Goal: Transaction & Acquisition: Book appointment/travel/reservation

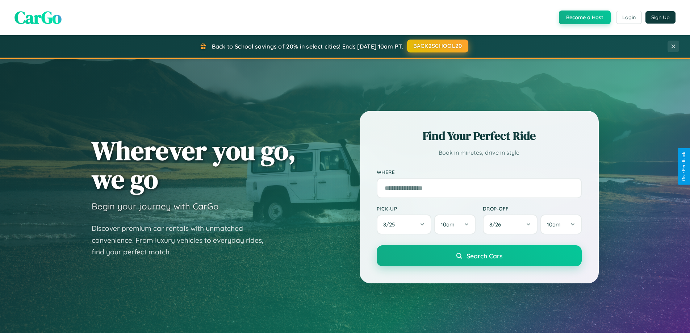
click at [437, 46] on button "BACK2SCHOOL20" at bounding box center [437, 45] width 61 height 13
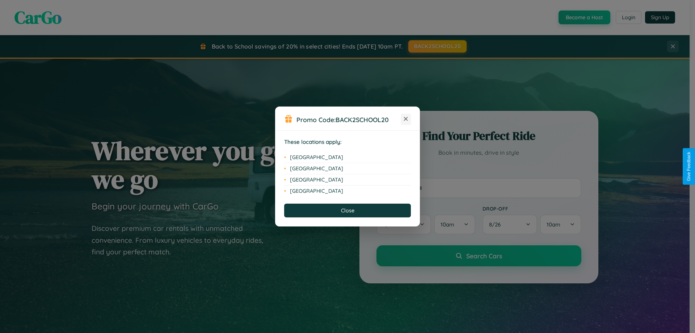
click at [406, 119] on icon at bounding box center [406, 119] width 4 height 4
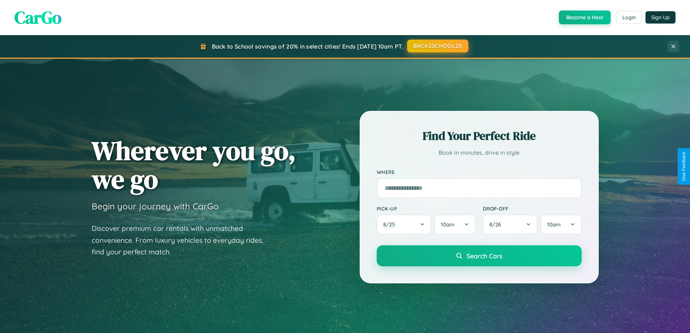
click at [437, 46] on button "BACK2SCHOOL20" at bounding box center [437, 45] width 61 height 13
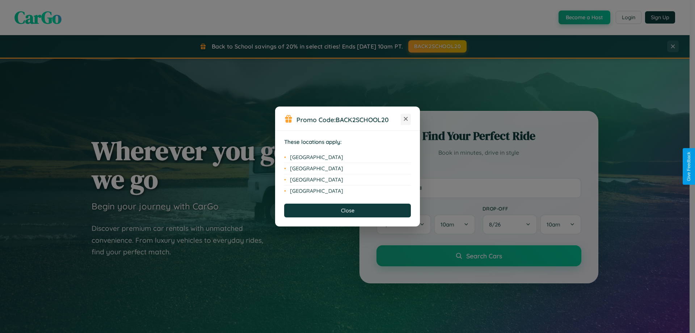
click at [406, 119] on icon at bounding box center [406, 119] width 4 height 4
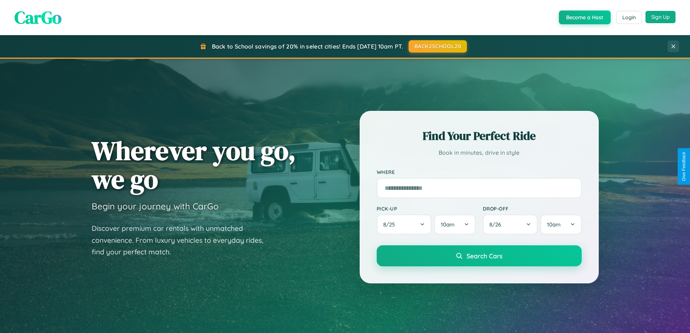
click at [660, 17] on button "Sign Up" at bounding box center [660, 17] width 30 height 12
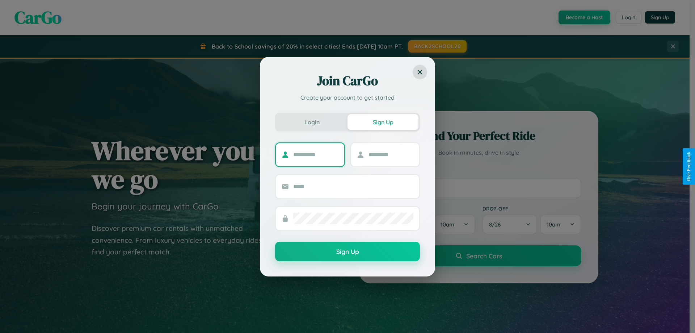
click at [316, 154] on input "text" at bounding box center [315, 155] width 45 height 12
type input "******"
click at [391, 154] on input "text" at bounding box center [391, 155] width 45 height 12
type input "*****"
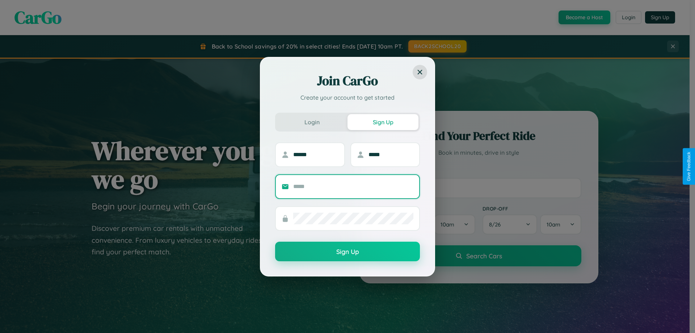
click at [353, 186] on input "text" at bounding box center [353, 187] width 120 height 12
type input "**********"
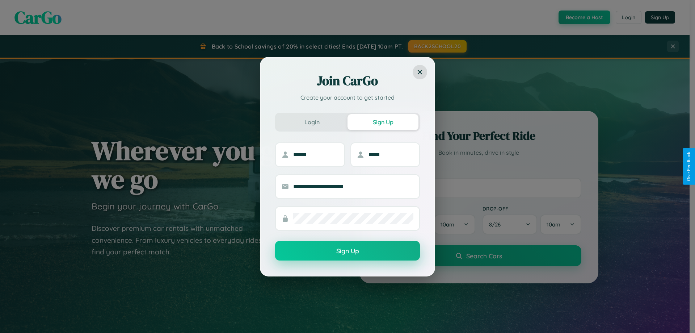
click at [348, 251] on button "Sign Up" at bounding box center [347, 251] width 145 height 20
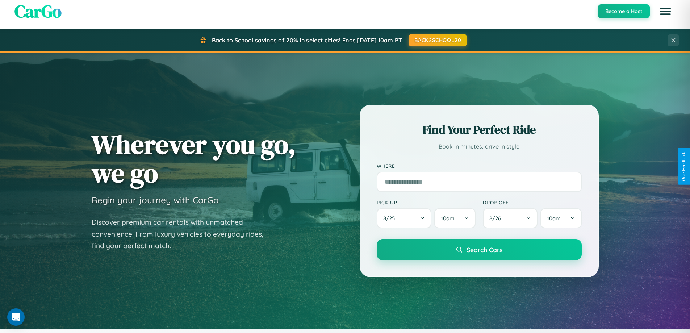
scroll to position [1393, 0]
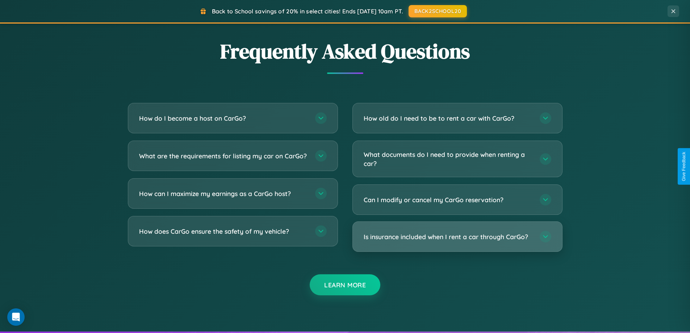
click at [457, 236] on h3 "Is insurance included when I rent a car through CarGo?" at bounding box center [448, 236] width 169 height 9
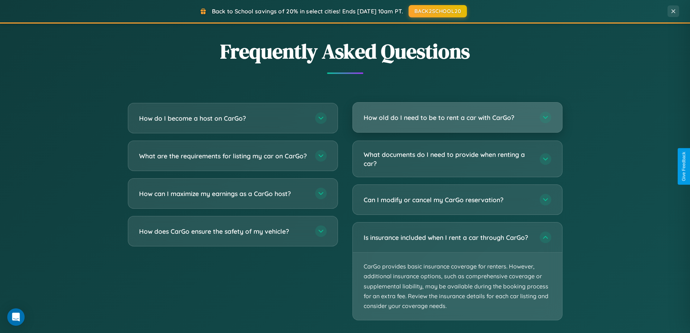
click at [457, 118] on h3 "How old do I need to be to rent a car with CarGo?" at bounding box center [448, 117] width 169 height 9
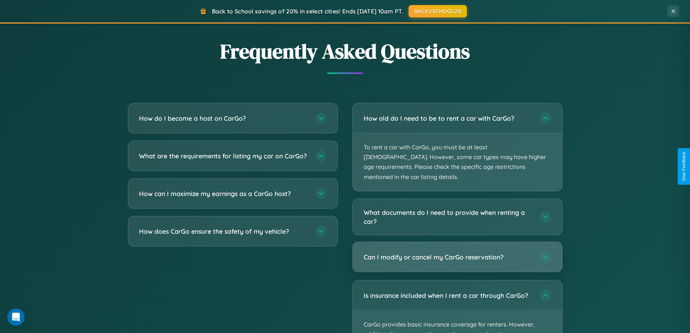
click at [457, 252] on h3 "Can I modify or cancel my CarGo reservation?" at bounding box center [448, 256] width 169 height 9
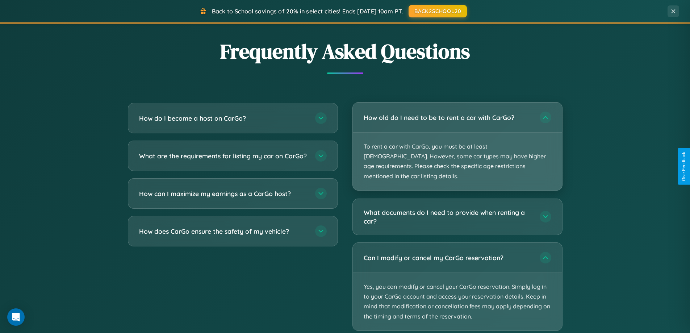
click at [457, 142] on p "To rent a car with CarGo, you must be at least [DEMOGRAPHIC_DATA]. However, som…" at bounding box center [457, 162] width 209 height 58
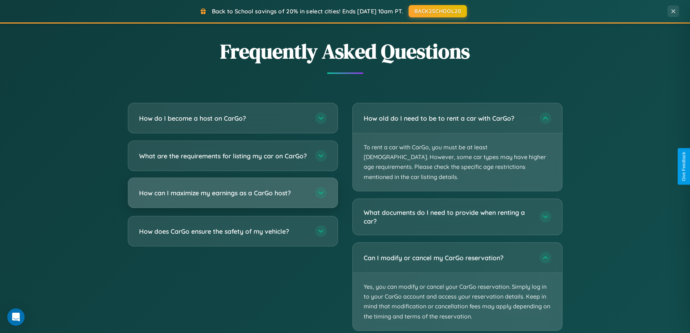
click at [232, 197] on h3 "How can I maximize my earnings as a CarGo host?" at bounding box center [223, 192] width 169 height 9
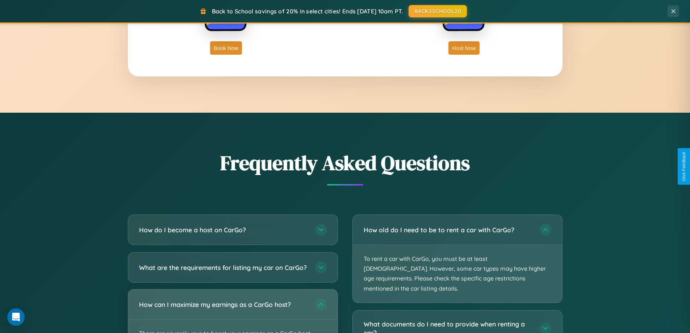
scroll to position [1163, 0]
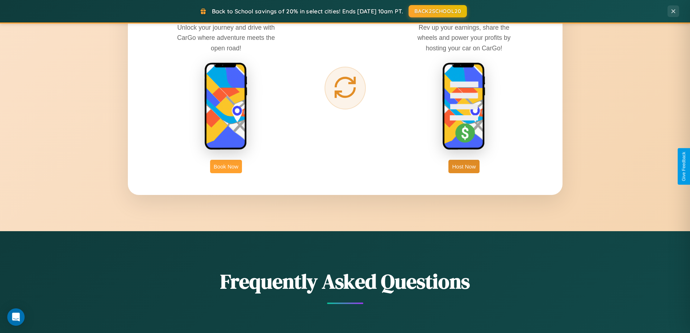
click at [226, 166] on button "Book Now" at bounding box center [226, 166] width 32 height 13
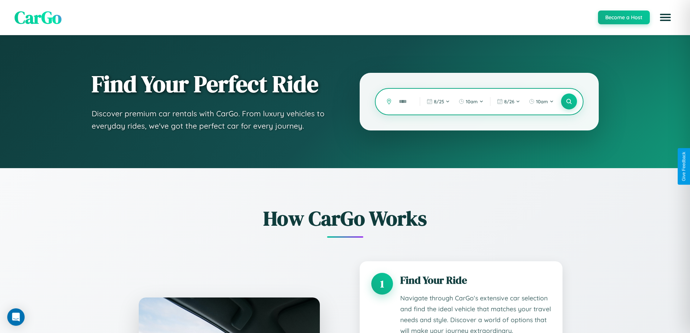
click at [404, 101] on input "text" at bounding box center [403, 101] width 17 height 13
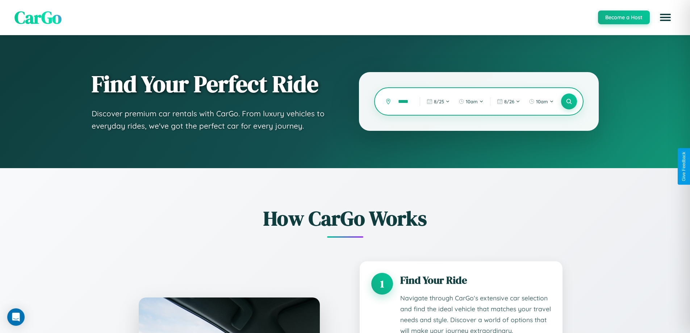
scroll to position [0, 6]
type input "******"
click at [568, 101] on icon at bounding box center [568, 101] width 7 height 7
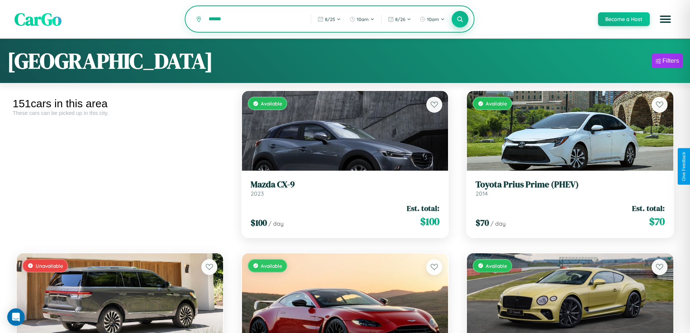
type input "******"
click at [459, 20] on icon at bounding box center [460, 19] width 7 height 7
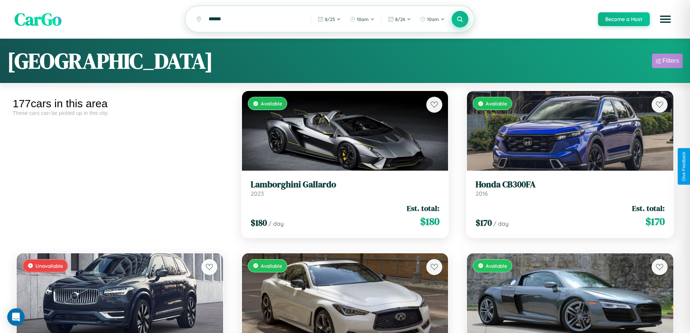
click at [667, 62] on div "Filters" at bounding box center [670, 60] width 17 height 7
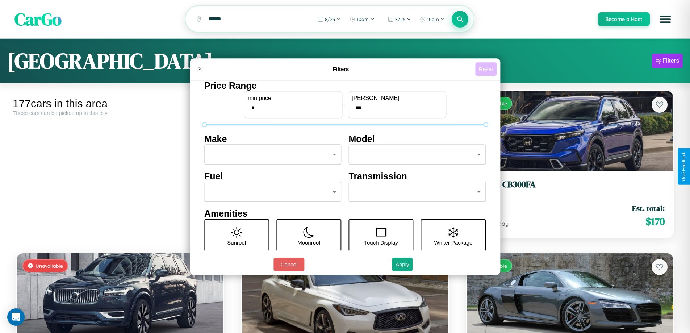
click at [487, 69] on button "Reset" at bounding box center [485, 68] width 21 height 13
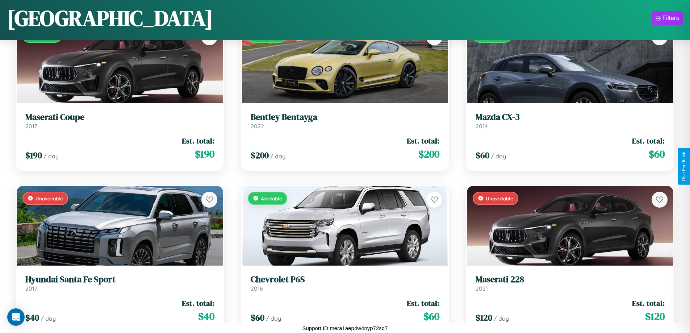
scroll to position [5452, 0]
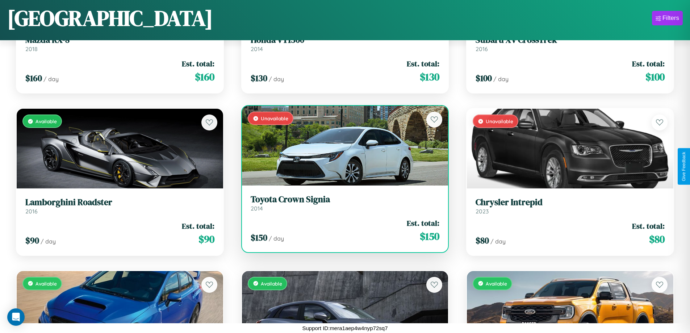
click at [342, 206] on link "Toyota Crown Signia 2014" at bounding box center [345, 203] width 189 height 18
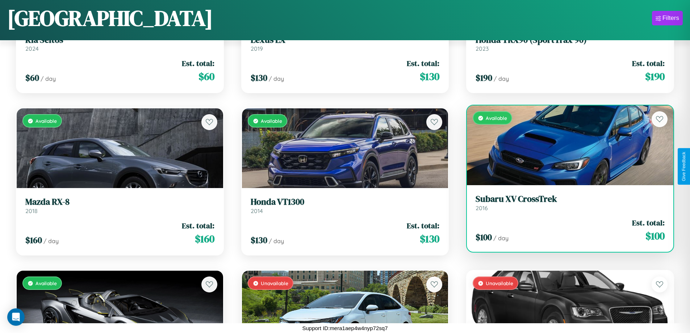
click at [565, 202] on h3 "Subaru XV CrossTrek" at bounding box center [569, 199] width 189 height 11
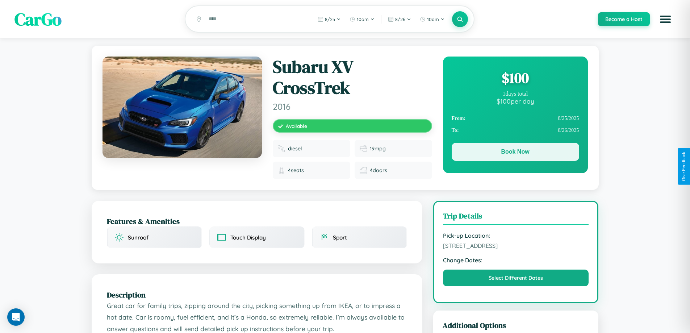
click at [515, 153] on button "Book Now" at bounding box center [515, 152] width 127 height 18
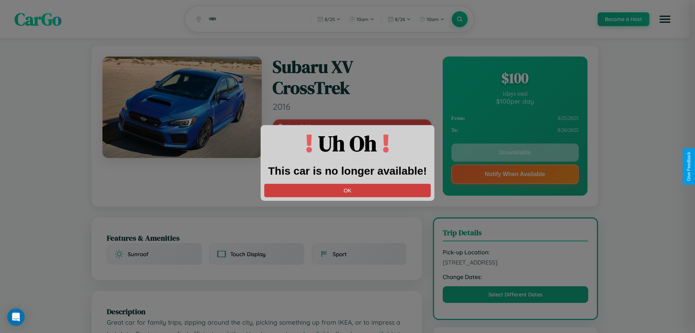
click at [348, 190] on button "OK" at bounding box center [347, 190] width 167 height 13
